Goal: Task Accomplishment & Management: Use online tool/utility

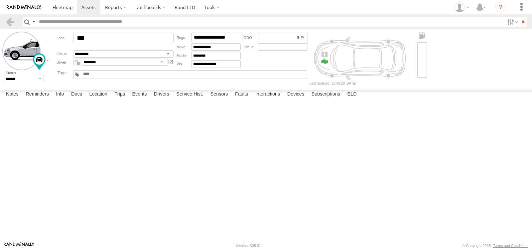
select select "**********"
type input "**********"
click at [0, 0] on input "range" at bounding box center [0, 0] width 0 height 0
click at [56, 10] on span at bounding box center [63, 7] width 20 height 6
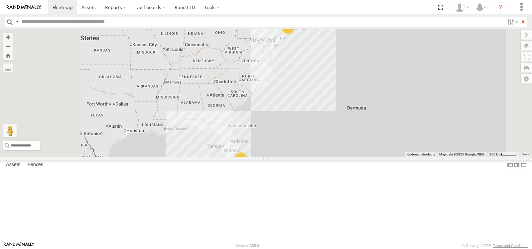
click at [0, 0] on span at bounding box center [0, 0] width 0 height 0
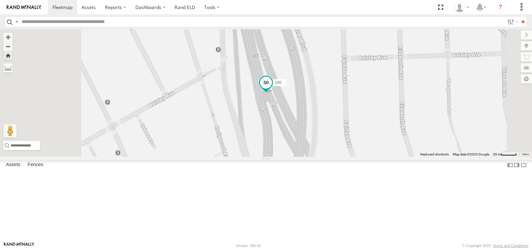
click at [272, 89] on span at bounding box center [266, 83] width 12 height 12
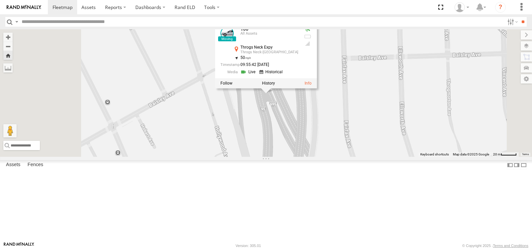
click at [246, 157] on div "100 100 All Assets Throgs Neck Expy Throgs Neck-Edgewater Park 40.83674 , -73.8…" at bounding box center [266, 92] width 532 height 127
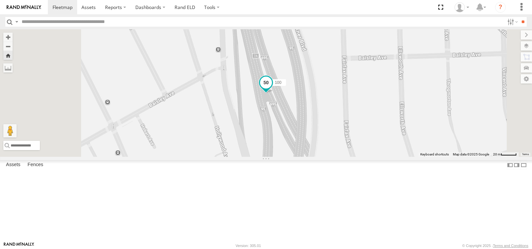
click at [272, 89] on span at bounding box center [266, 83] width 12 height 12
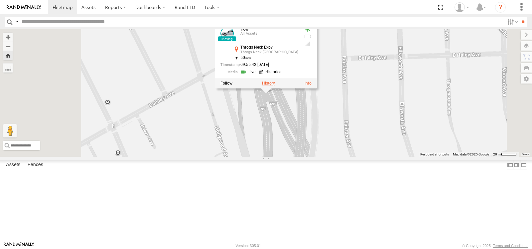
click at [275, 86] on label at bounding box center [268, 83] width 13 height 5
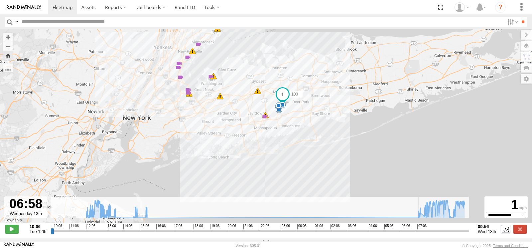
drag, startPoint x: 54, startPoint y: 235, endPoint x: 415, endPoint y: 238, distance: 361.4
click at [415, 234] on input "range" at bounding box center [260, 231] width 419 height 6
click at [190, 94] on span at bounding box center [188, 93] width 7 height 7
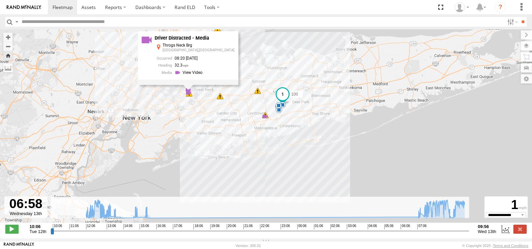
click at [204, 78] on div "Throgs Neck Brg Whitestone,NY 08:20 08/13/2025 32.3" at bounding box center [195, 60] width 80 height 34
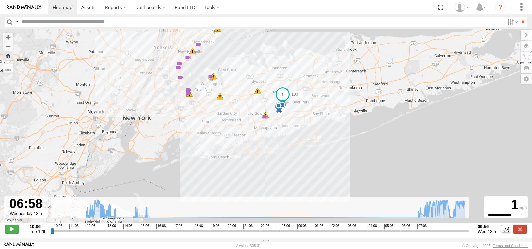
click at [187, 93] on span at bounding box center [188, 93] width 7 height 7
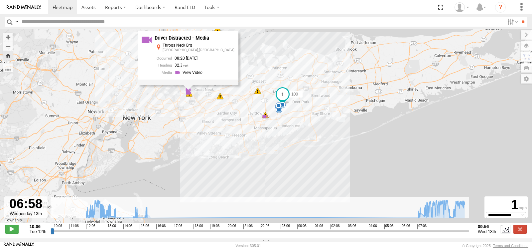
click at [201, 77] on div "Throgs Neck Brg Whitestone,NY 08:20 08/13/2025 32.3" at bounding box center [195, 60] width 80 height 34
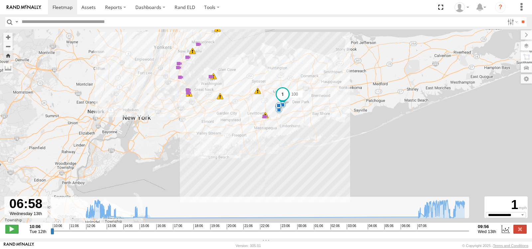
click at [190, 90] on span at bounding box center [188, 93] width 7 height 7
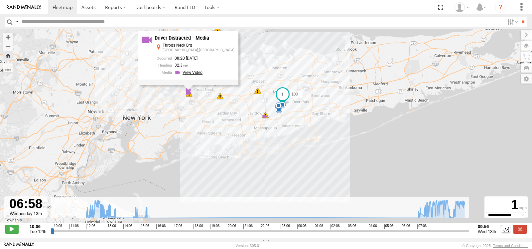
click at [204, 72] on link at bounding box center [190, 72] width 30 height 6
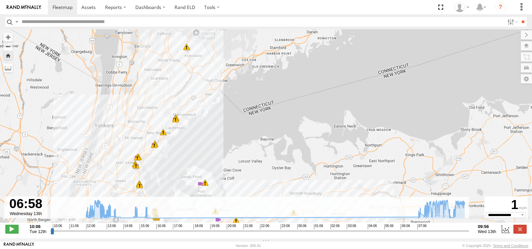
drag, startPoint x: 240, startPoint y: 89, endPoint x: 260, endPoint y: 115, distance: 33.2
click at [251, 170] on div "100 13:22 Tue 13:39 Tue 14:55 Tue 07:22 Wed 07:52 Wed 08:19 Wed 08:20 Wed 09:18…" at bounding box center [266, 129] width 532 height 200
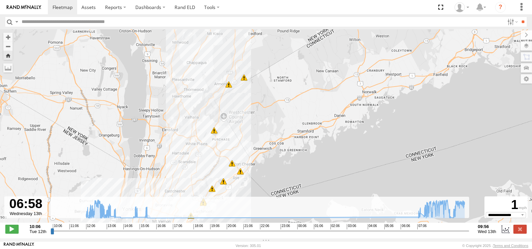
drag, startPoint x: 246, startPoint y: 104, endPoint x: 269, endPoint y: 161, distance: 60.8
click at [269, 161] on div "100 13:22 Tue 13:39 Tue 14:55 Tue 07:22 Wed 07:52 Wed 08:19 Wed 08:20 Wed 09:18…" at bounding box center [266, 129] width 532 height 200
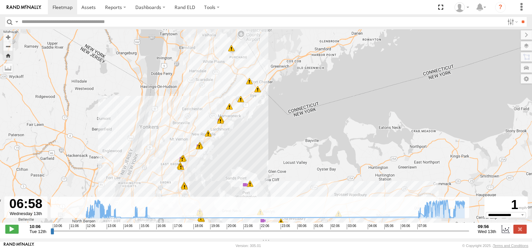
drag, startPoint x: 269, startPoint y: 170, endPoint x: 285, endPoint y: 88, distance: 84.3
click at [285, 90] on div "100 13:22 Tue 13:39 Tue 14:55 Tue 07:22 Wed 07:52 Wed 08:19 Wed 08:20 Wed 09:18…" at bounding box center [266, 129] width 532 height 200
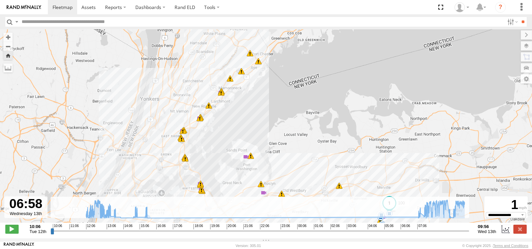
click at [232, 81] on span at bounding box center [230, 78] width 7 height 7
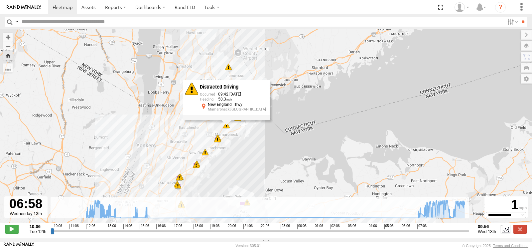
drag, startPoint x: 290, startPoint y: 65, endPoint x: 290, endPoint y: 129, distance: 63.9
click at [290, 129] on div "100 13:22 Tue 13:39 Tue 14:55 Tue 07:22 Wed 07:52 Wed 08:19 Wed 08:20 Wed 09:18…" at bounding box center [266, 129] width 532 height 200
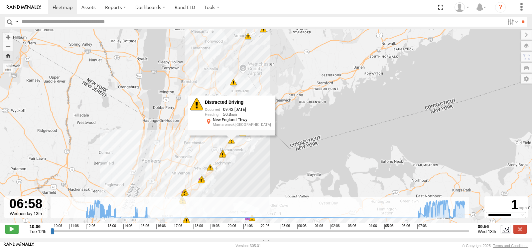
click at [233, 85] on span at bounding box center [233, 82] width 7 height 7
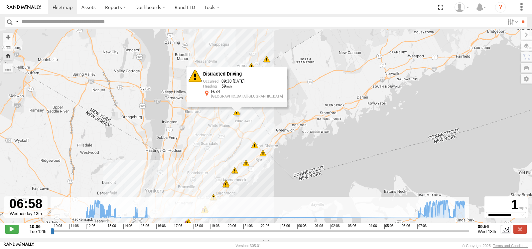
drag, startPoint x: 294, startPoint y: 67, endPoint x: 297, endPoint y: 99, distance: 31.8
click at [297, 99] on div "100 13:22 Tue 13:39 Tue 14:55 Tue 07:22 Wed 07:52 Wed 08:19 Wed 08:20 Wed 09:18…" at bounding box center [266, 129] width 532 height 200
click at [276, 66] on div "100 13:22 Tue 13:39 Tue 14:55 Tue 07:22 Wed 07:52 Wed 08:19 Wed 08:20 Wed 09:18…" at bounding box center [266, 129] width 532 height 200
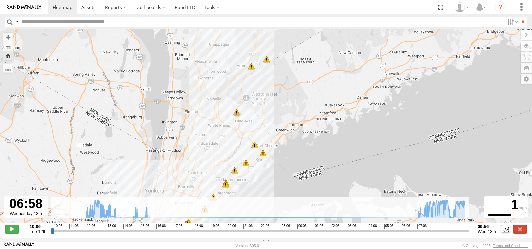
click at [252, 67] on span at bounding box center [251, 66] width 7 height 7
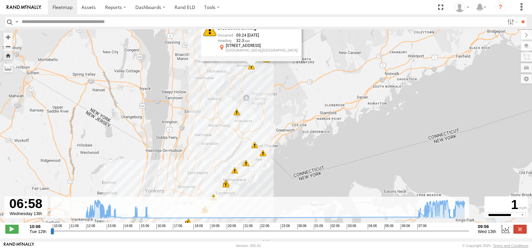
click at [238, 111] on span at bounding box center [237, 112] width 7 height 7
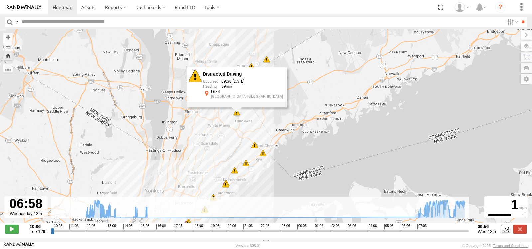
drag, startPoint x: 324, startPoint y: 206, endPoint x: 321, endPoint y: 99, distance: 106.5
click at [321, 99] on div "← Move left → Move right ↑ Move up ↓ Move down + Zoom in - Zoom out Home Jump l…" at bounding box center [266, 133] width 532 height 209
type input "**********"
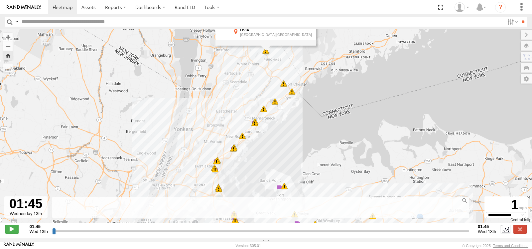
drag, startPoint x: 301, startPoint y: 175, endPoint x: 342, endPoint y: 84, distance: 99.5
click at [342, 87] on div "100 13:22 Tue 13:39 Tue 14:55 Tue 07:22 Wed 07:52 Wed 08:19 Wed 08:20 Wed 09:18…" at bounding box center [266, 129] width 532 height 200
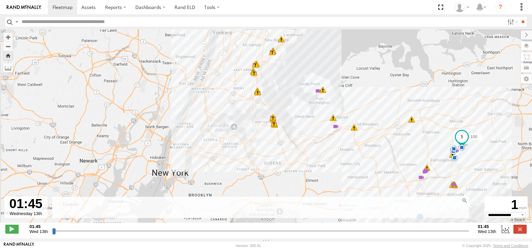
drag, startPoint x: 315, startPoint y: 120, endPoint x: 314, endPoint y: 112, distance: 8.0
click at [314, 112] on div "100 13:22 Tue 13:39 Tue 14:55 Tue 07:22 Wed 07:52 Wed 08:19 Wed 08:20 Wed 09:18…" at bounding box center [266, 129] width 532 height 200
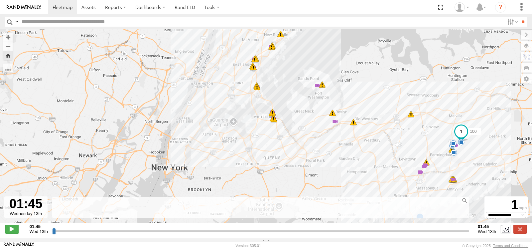
click at [252, 68] on span at bounding box center [253, 67] width 7 height 7
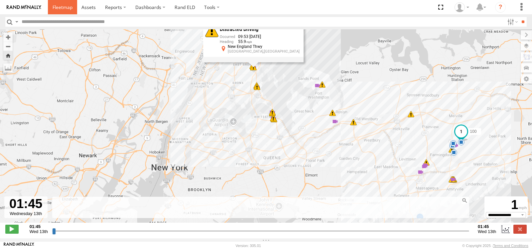
click at [58, 8] on span at bounding box center [63, 7] width 20 height 6
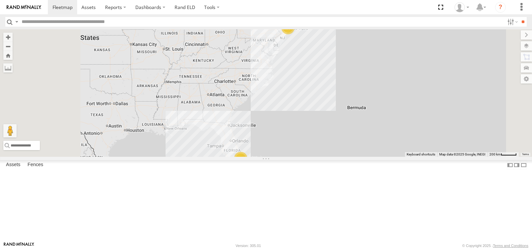
click at [0, 0] on span at bounding box center [0, 0] width 0 height 0
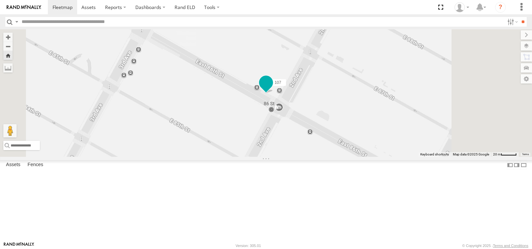
click at [272, 88] on span at bounding box center [266, 82] width 12 height 12
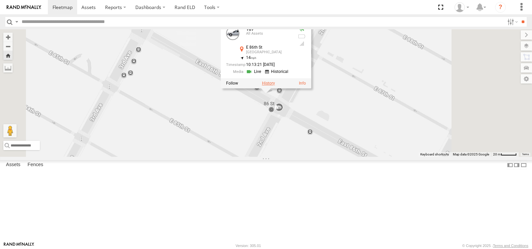
click at [275, 85] on label at bounding box center [268, 83] width 13 height 5
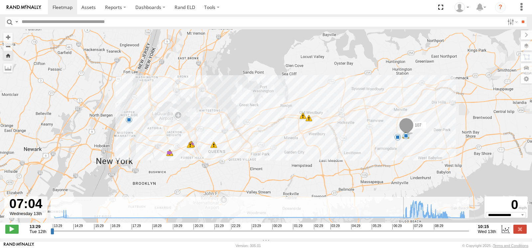
drag, startPoint x: 53, startPoint y: 236, endPoint x: 403, endPoint y: 240, distance: 350.1
type input "**********"
click at [403, 234] on input "range" at bounding box center [260, 231] width 419 height 6
click at [403, 139] on span at bounding box center [406, 135] width 7 height 7
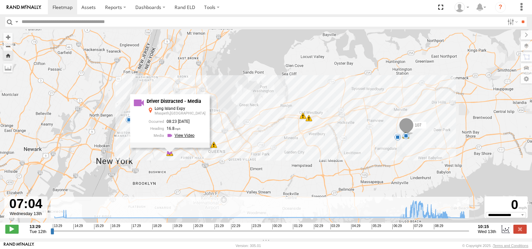
click at [185, 138] on link at bounding box center [182, 135] width 30 height 6
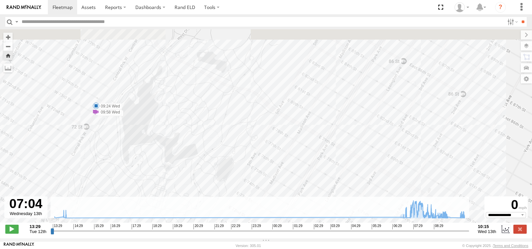
drag, startPoint x: 92, startPoint y: 61, endPoint x: 132, endPoint y: 187, distance: 133.0
click at [132, 187] on div "107 13:53 Tue 14:04 Tue 14:04 Tue 14:04 Tue 14:05 Tue 07:19 Wed 07:49 Wed 07:50…" at bounding box center [266, 129] width 532 height 200
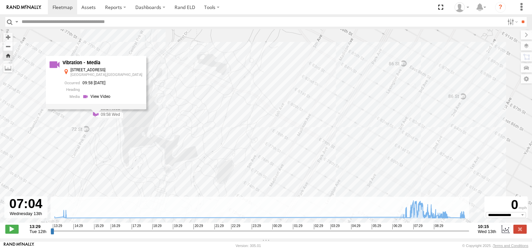
click at [154, 94] on div "107 13:53 Tue 14:04 Tue 14:04 Tue 14:04 Tue 14:05 Tue 07:19 Wed 07:49 Wed 07:50…" at bounding box center [266, 129] width 532 height 200
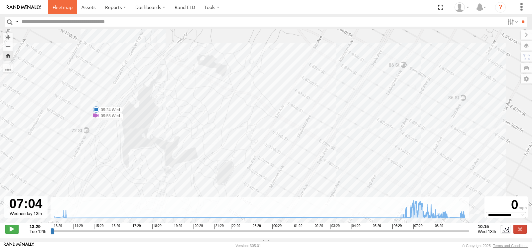
click at [59, 4] on span at bounding box center [63, 7] width 20 height 6
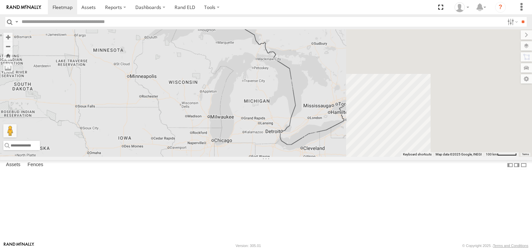
drag, startPoint x: 393, startPoint y: 75, endPoint x: 302, endPoint y: 51, distance: 94.4
click at [313, 55] on div at bounding box center [266, 92] width 532 height 127
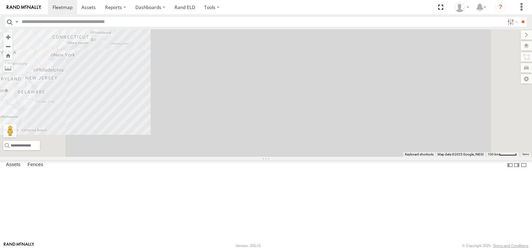
drag, startPoint x: 295, startPoint y: 57, endPoint x: 375, endPoint y: 112, distance: 97.1
click at [375, 112] on div at bounding box center [266, 92] width 532 height 127
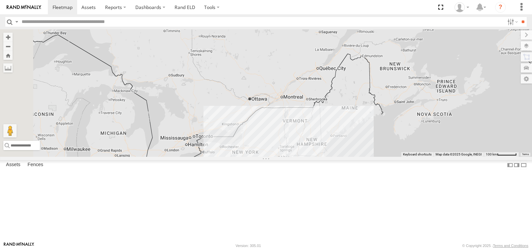
drag, startPoint x: 349, startPoint y: 124, endPoint x: 317, endPoint y: 87, distance: 48.6
click at [318, 87] on div at bounding box center [266, 92] width 532 height 127
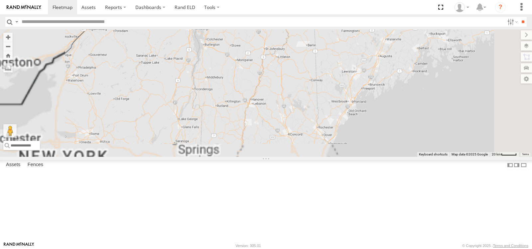
drag, startPoint x: 365, startPoint y: 183, endPoint x: 380, endPoint y: 39, distance: 145.2
click at [382, 34] on div at bounding box center [266, 92] width 532 height 127
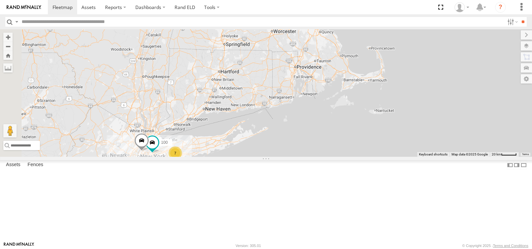
drag, startPoint x: 327, startPoint y: 125, endPoint x: 410, endPoint y: 89, distance: 90.0
click at [410, 89] on div "100 7 107" at bounding box center [266, 92] width 532 height 127
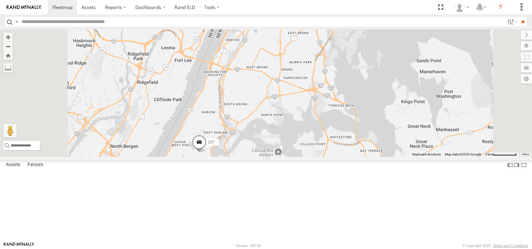
drag, startPoint x: 370, startPoint y: 142, endPoint x: 382, endPoint y: 85, distance: 57.8
click at [383, 87] on div "100 107" at bounding box center [266, 92] width 532 height 127
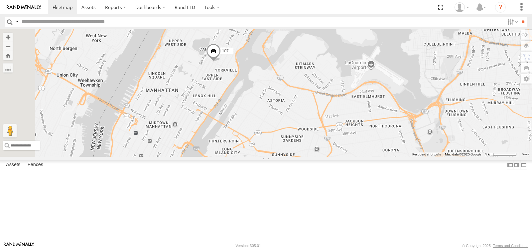
drag, startPoint x: 298, startPoint y: 140, endPoint x: 345, endPoint y: 110, distance: 55.3
click at [345, 111] on div "100 107" at bounding box center [266, 92] width 532 height 127
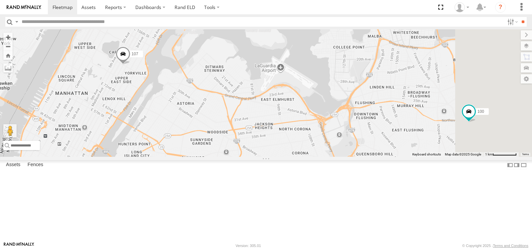
drag, startPoint x: 355, startPoint y: 124, endPoint x: 276, endPoint y: 127, distance: 79.3
click at [276, 127] on div "100 107" at bounding box center [266, 92] width 532 height 127
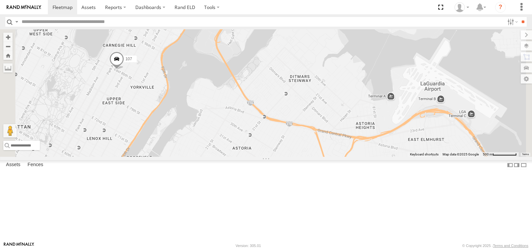
drag, startPoint x: 217, startPoint y: 106, endPoint x: 254, endPoint y: 107, distance: 37.3
click at [254, 107] on div "100 107" at bounding box center [266, 92] width 532 height 127
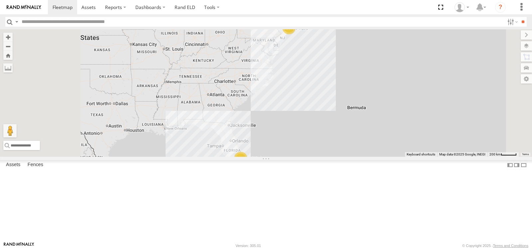
click at [0, 0] on span at bounding box center [0, 0] width 0 height 0
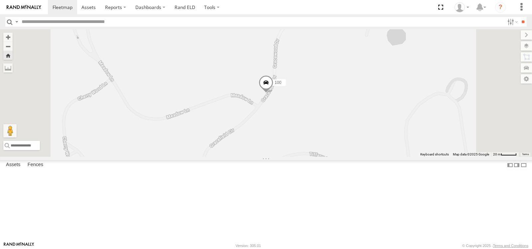
click at [274, 93] on span at bounding box center [266, 84] width 15 height 18
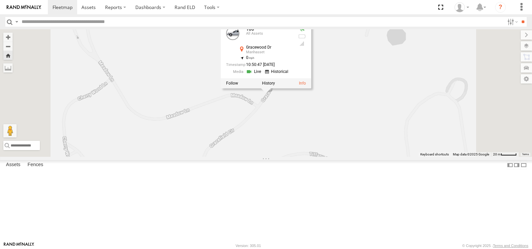
click at [254, 89] on div "100 100 All Assets Gracewood Dr Manhasset 40.78053 , -73.67084 0 10:50:47 08/13…" at bounding box center [266, 92] width 532 height 127
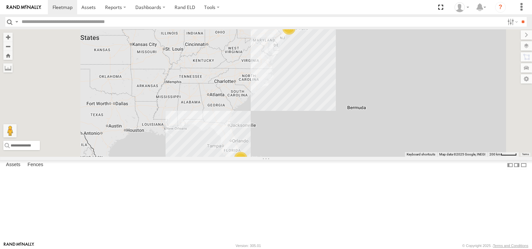
click at [0, 0] on span at bounding box center [0, 0] width 0 height 0
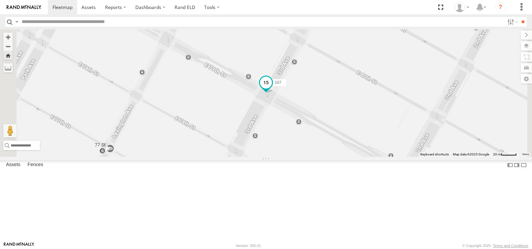
click at [272, 89] on span at bounding box center [266, 83] width 12 height 12
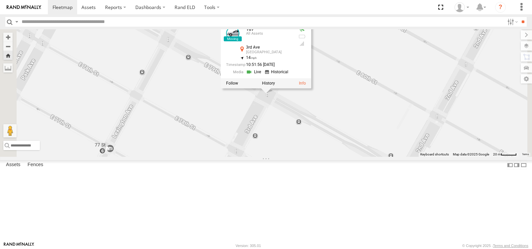
click at [263, 75] on link at bounding box center [254, 72] width 17 height 6
